Goal: Task Accomplishment & Management: Manage account settings

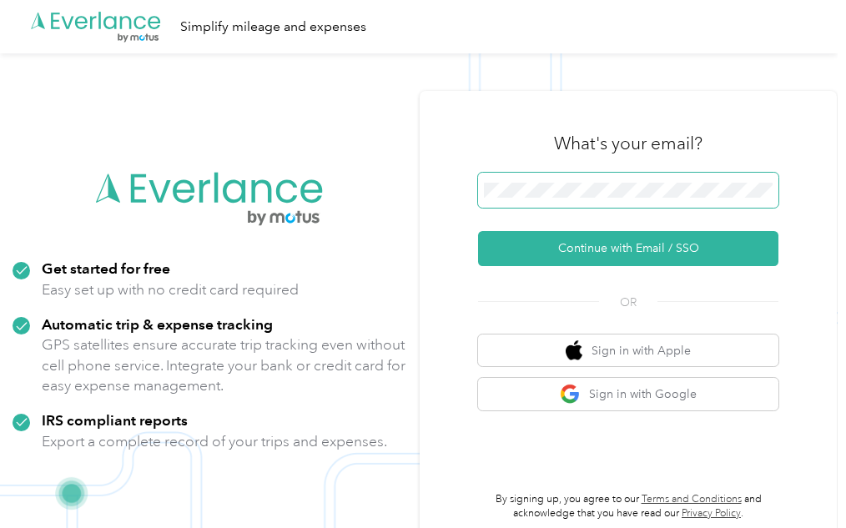
click at [478, 231] on button "Continue with Email / SSO" at bounding box center [628, 248] width 300 height 35
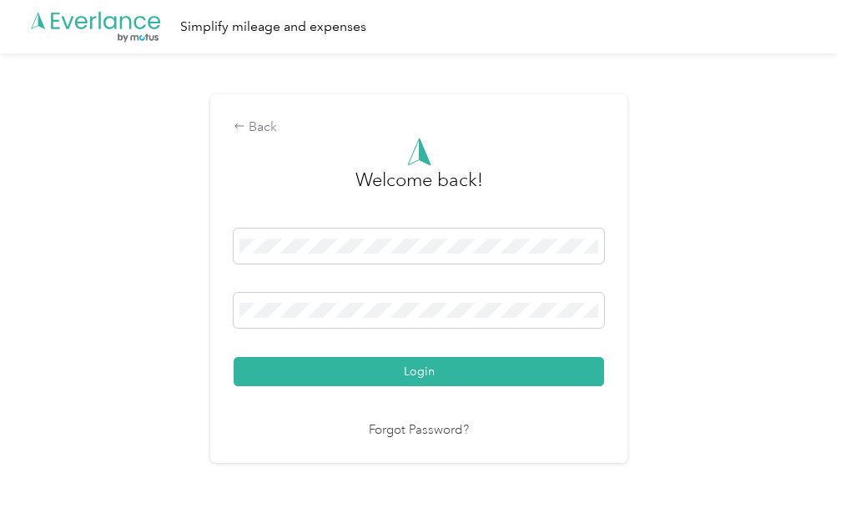
click at [0, 518] on com-1password-button at bounding box center [0, 518] width 0 height 0
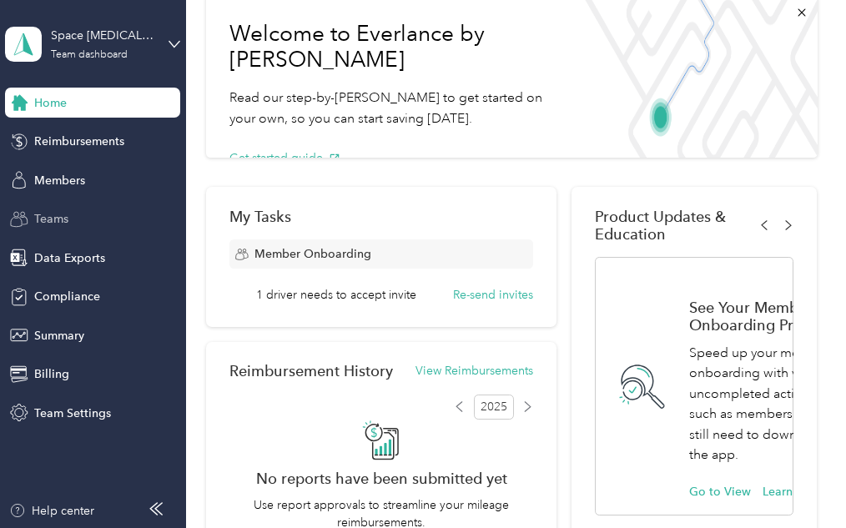
scroll to position [83, 0]
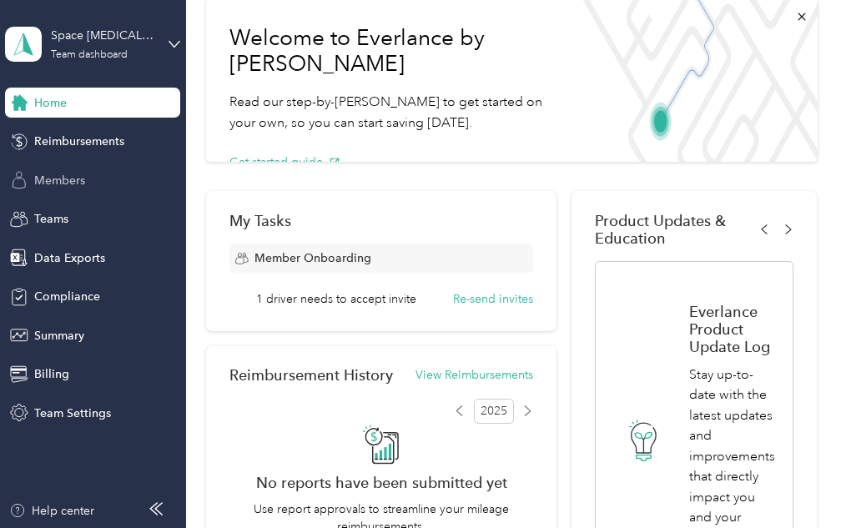
click at [83, 184] on span "Members" at bounding box center [59, 181] width 51 height 18
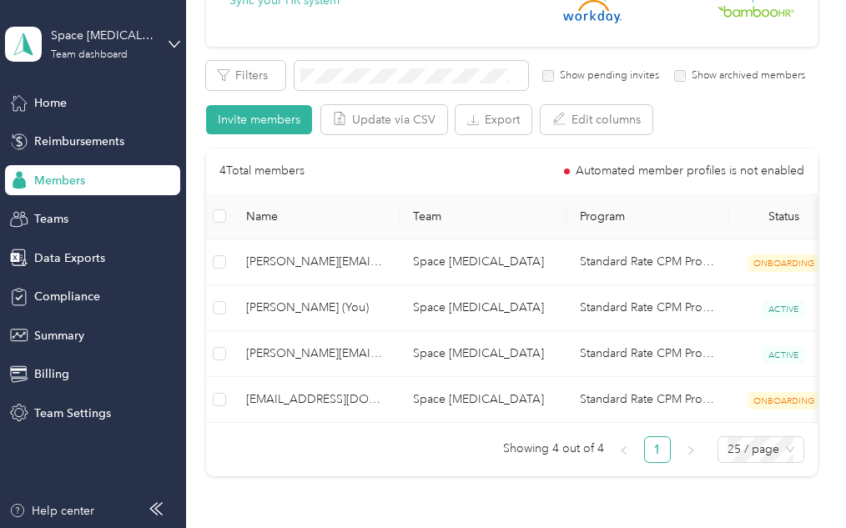
scroll to position [167, 0]
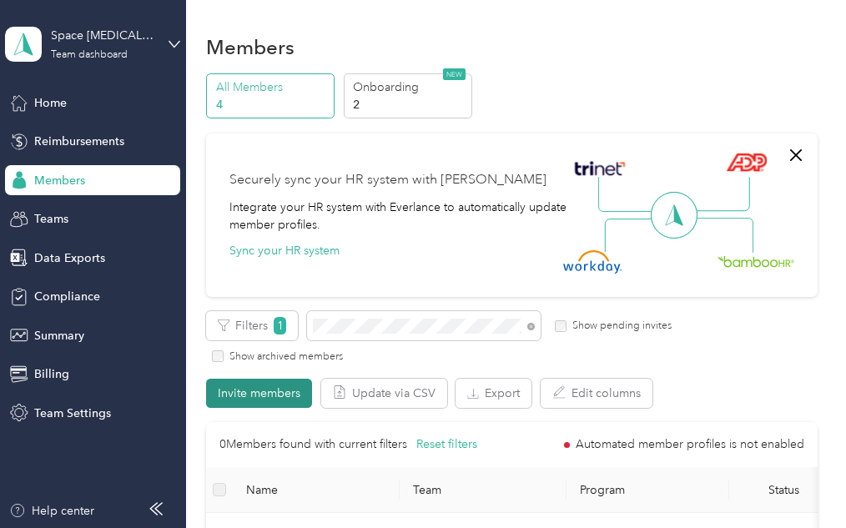
click at [269, 390] on button "Invite members" at bounding box center [259, 393] width 106 height 29
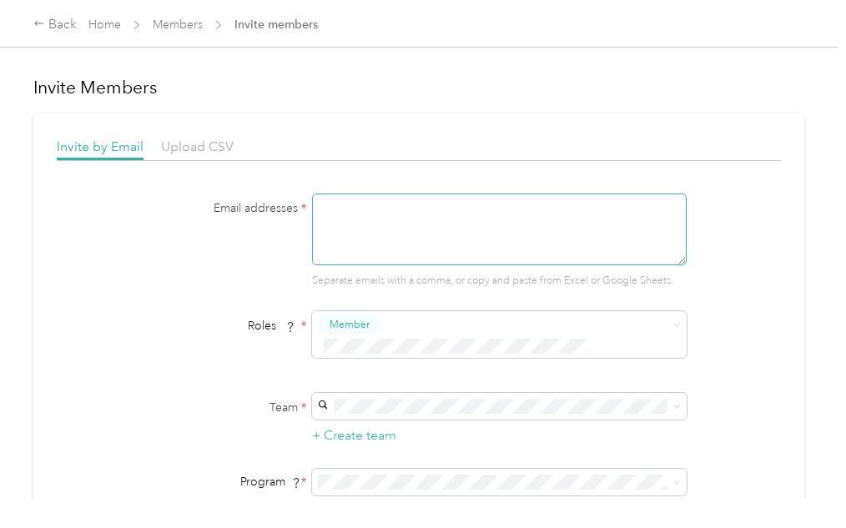
click at [340, 224] on textarea at bounding box center [499, 230] width 375 height 72
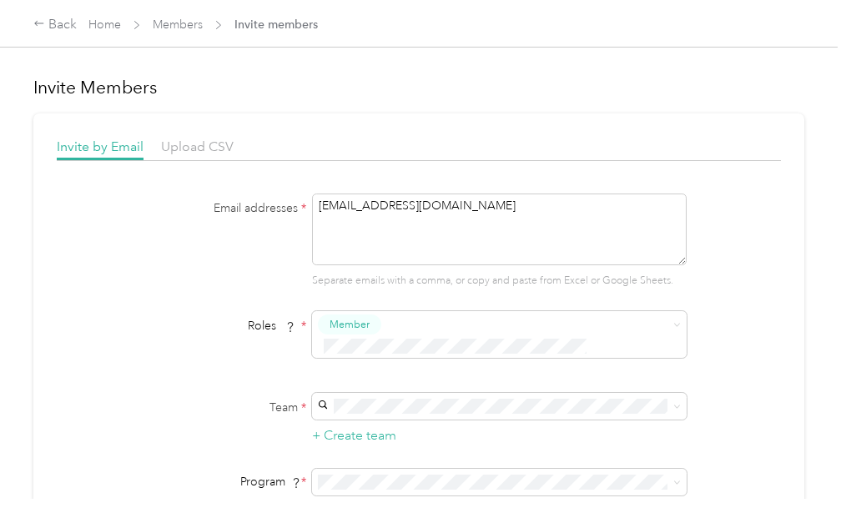
type textarea "[EMAIL_ADDRESS][DOMAIN_NAME]"
click at [243, 260] on div "Email addresses * [EMAIL_ADDRESS][DOMAIN_NAME] Separate emails with a comma, or…" at bounding box center [419, 241] width 642 height 95
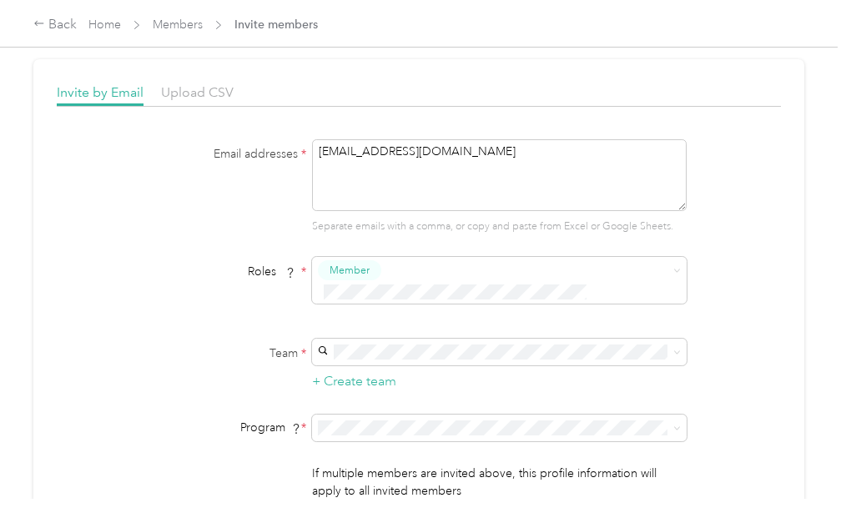
scroll to position [83, 0]
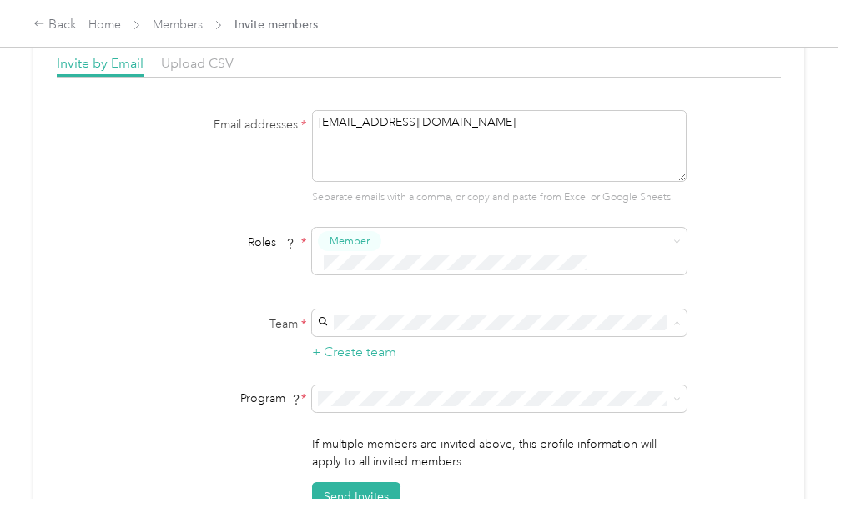
click at [369, 332] on span "Space [MEDICAL_DATA] (Main organization)" at bounding box center [438, 331] width 234 height 14
click at [361, 482] on button "Send Invites" at bounding box center [356, 496] width 88 height 29
click at [185, 28] on link "Members" at bounding box center [178, 25] width 50 height 14
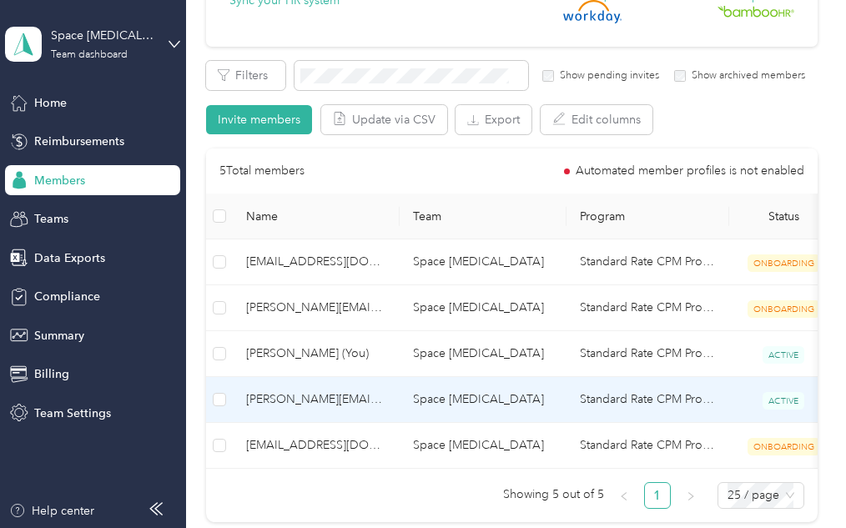
click at [351, 401] on span "[PERSON_NAME][EMAIL_ADDRESS][DOMAIN_NAME]" at bounding box center [316, 399] width 140 height 18
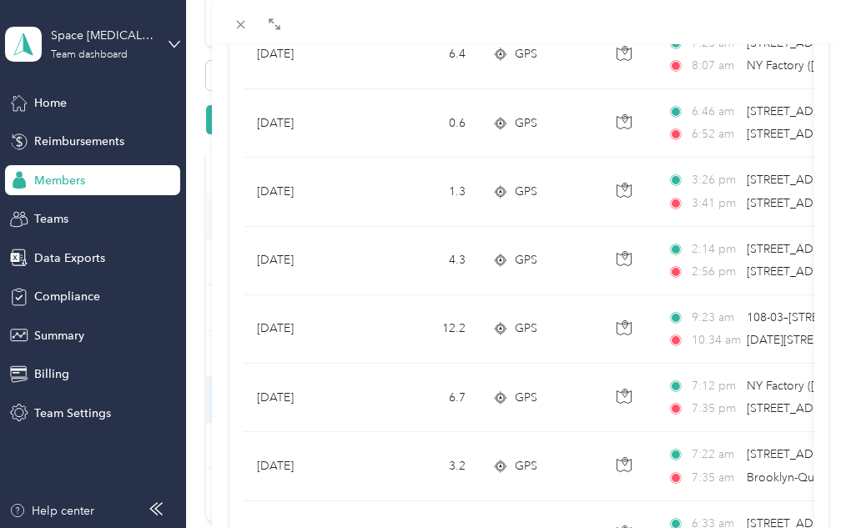
scroll to position [500, 0]
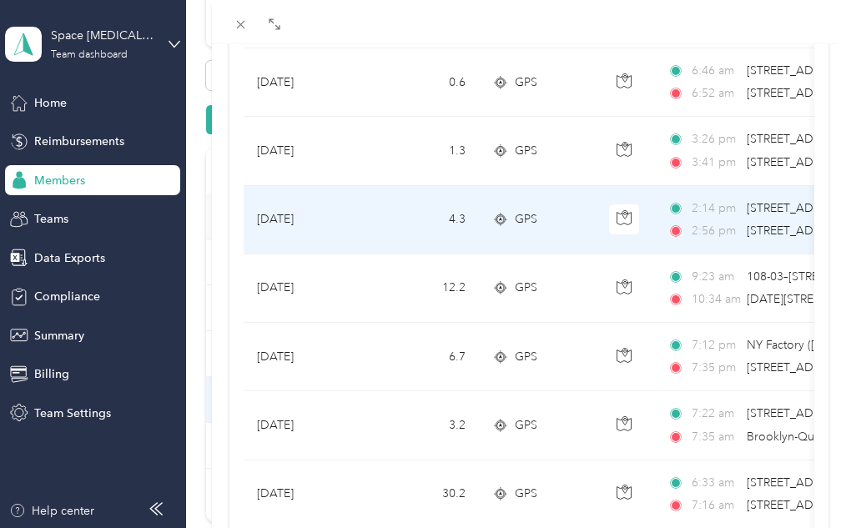
click at [776, 214] on span "[STREET_ADDRESS][US_STATE]" at bounding box center [830, 208] width 167 height 14
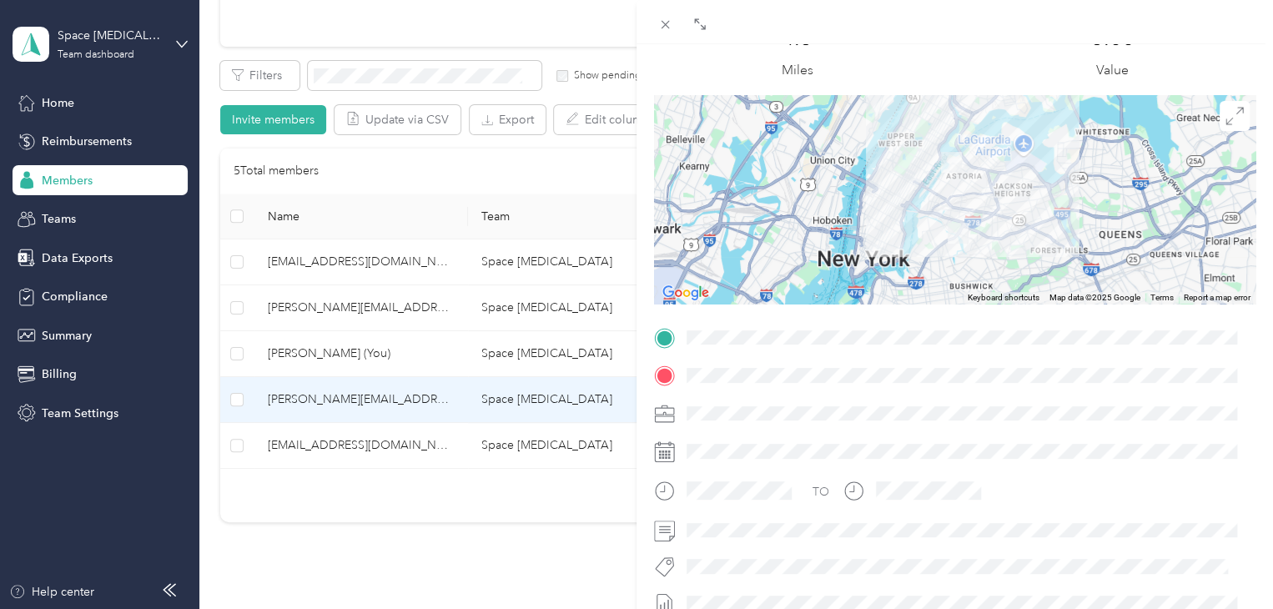
scroll to position [100, 0]
click at [845, 198] on div at bounding box center [954, 200] width 601 height 209
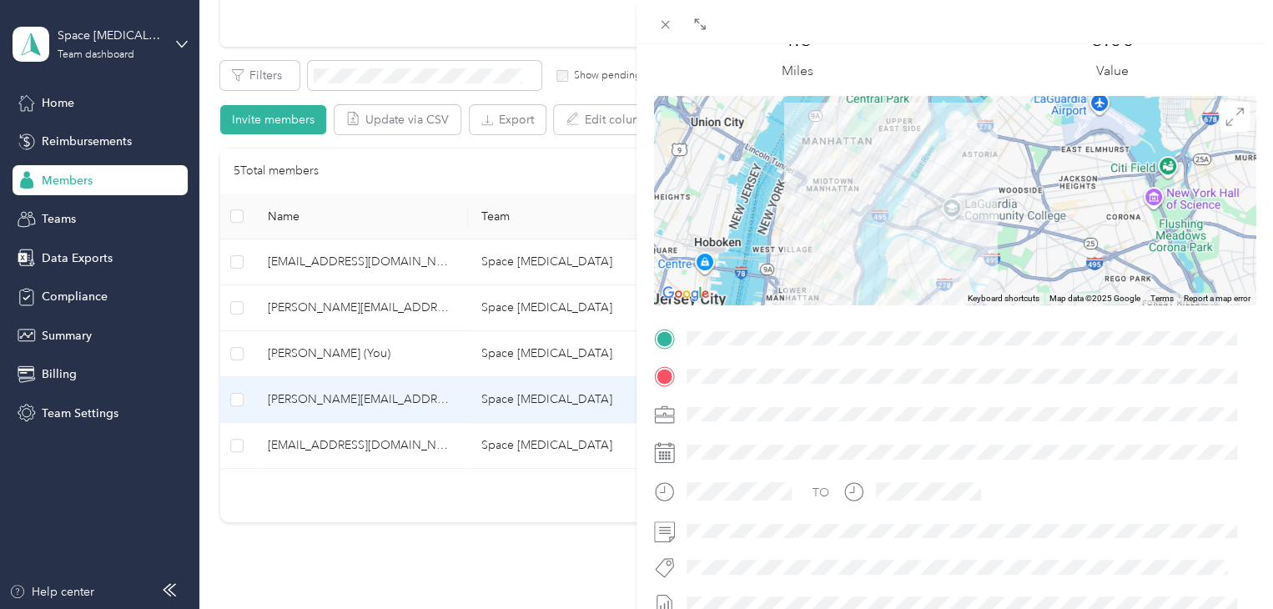
click at [845, 198] on div at bounding box center [954, 200] width 601 height 209
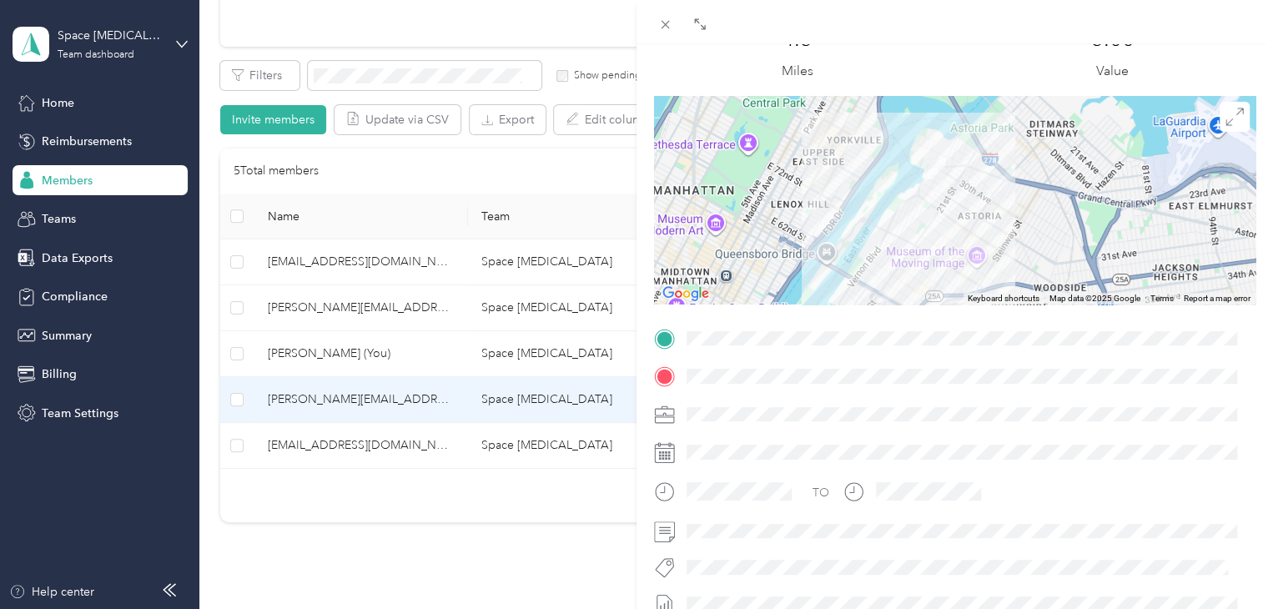
click at [845, 334] on div "Trip details This trip cannot be edited because it is either under review, appr…" at bounding box center [954, 359] width 601 height 743
click at [845, 178] on div at bounding box center [954, 200] width 601 height 209
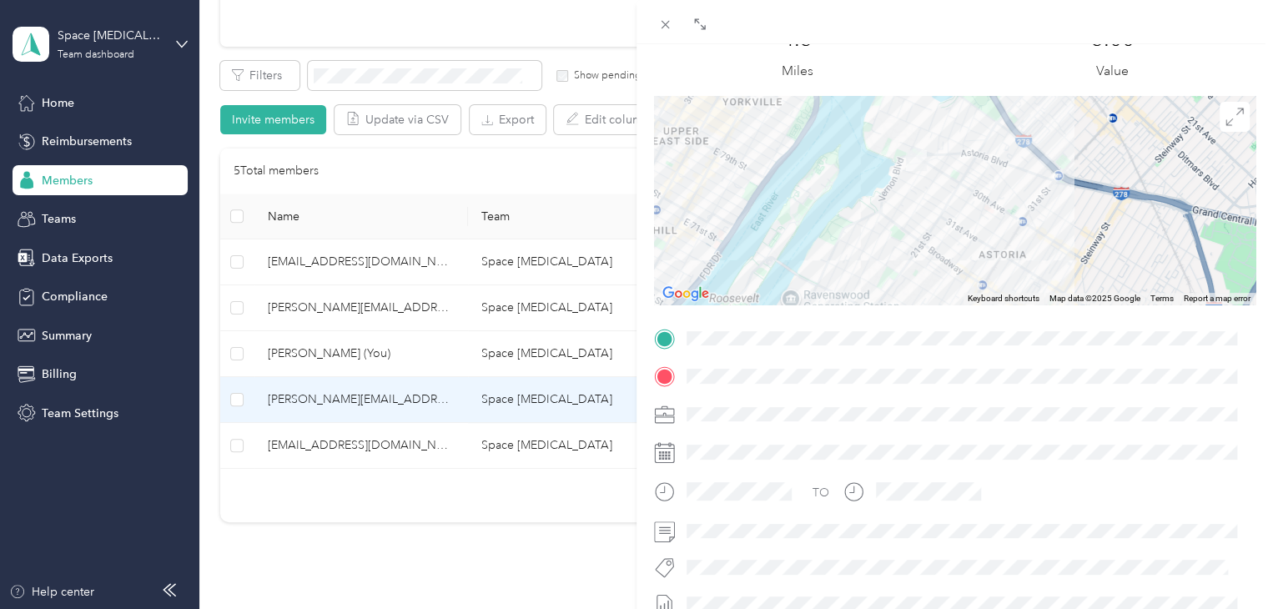
click at [845, 184] on div at bounding box center [954, 200] width 601 height 209
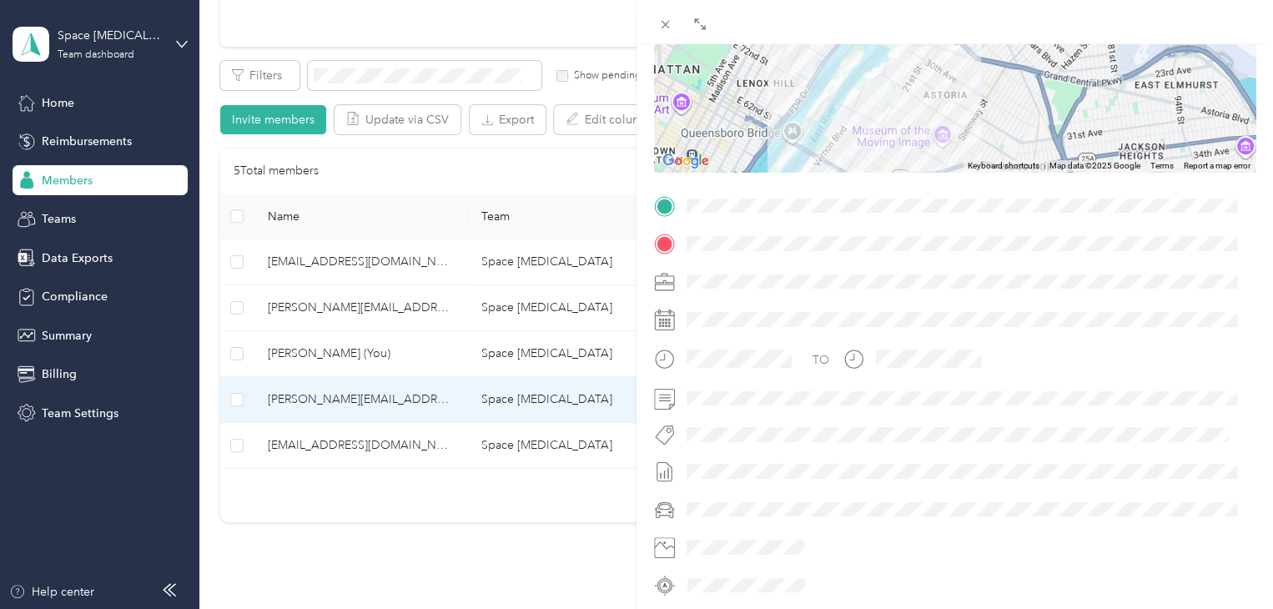
scroll to position [229, 0]
click at [77, 186] on div "BACK [PERSON_NAME][EMAIL_ADDRESS][DOMAIN_NAME] Trips Trip details Trip details …" at bounding box center [636, 304] width 1273 height 609
